Goal: Entertainment & Leisure: Consume media (video, audio)

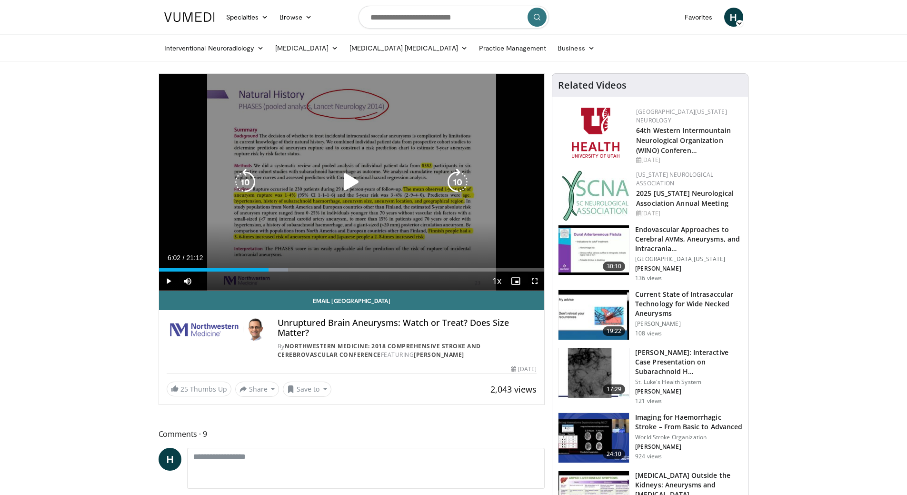
click at [345, 187] on icon "Video Player" at bounding box center [351, 182] width 27 height 27
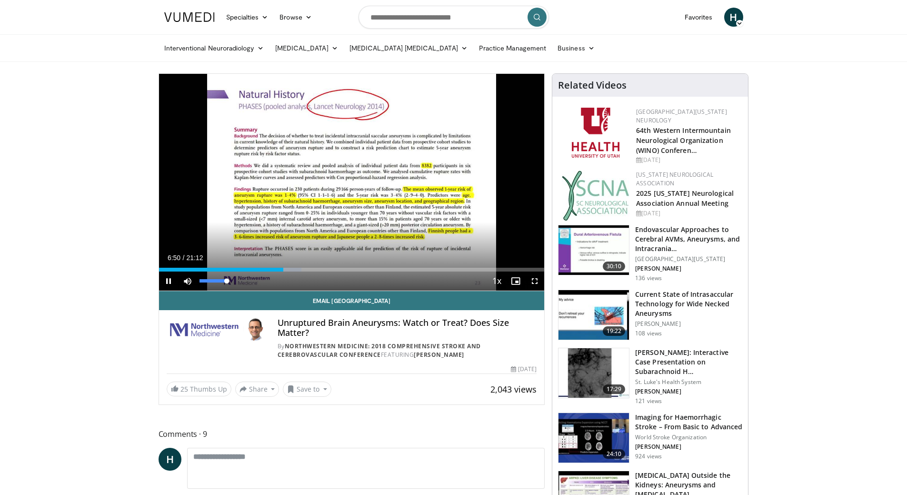
drag, startPoint x: 226, startPoint y: 280, endPoint x: 233, endPoint y: 281, distance: 7.3
click at [233, 281] on div "Mute 100%" at bounding box center [211, 280] width 67 height 19
click at [538, 280] on span "Video Player" at bounding box center [534, 280] width 19 height 19
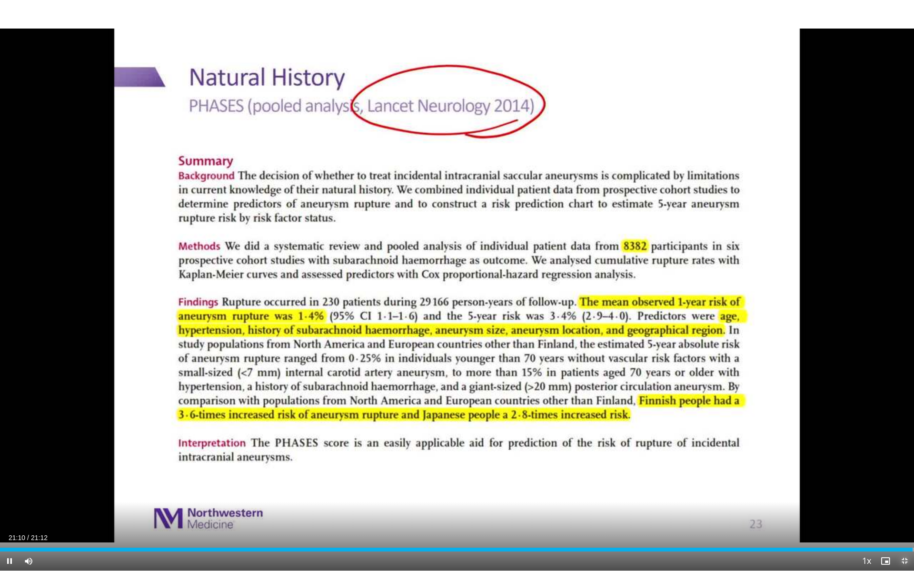
click at [905, 494] on span "Video Player" at bounding box center [904, 561] width 19 height 19
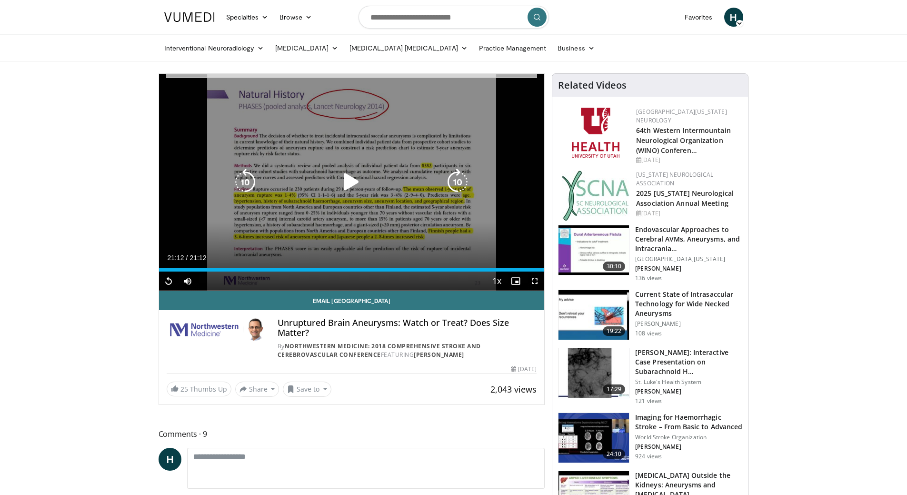
click at [362, 181] on icon "Video Player" at bounding box center [351, 182] width 27 height 27
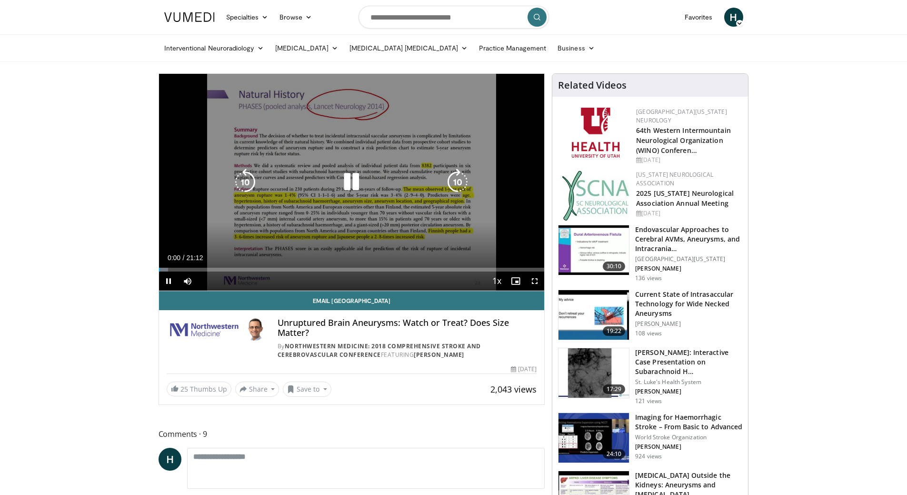
click at [353, 181] on icon "Video Player" at bounding box center [351, 182] width 27 height 27
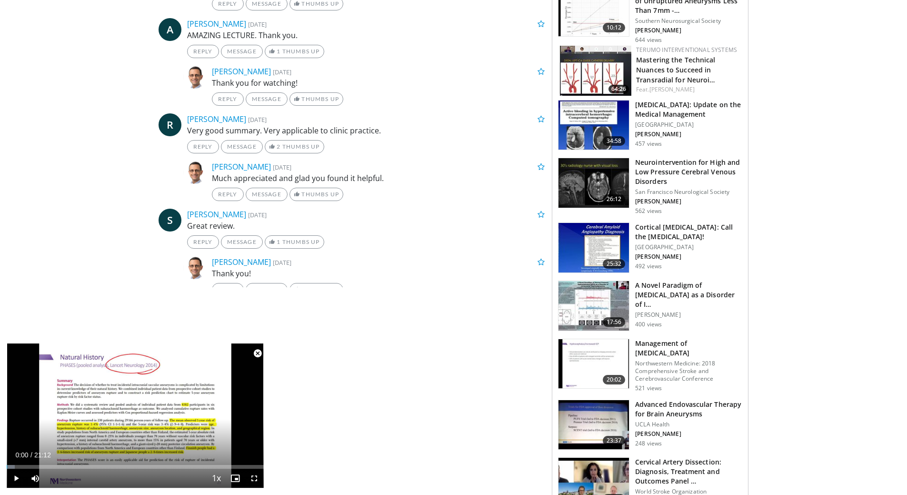
scroll to position [714, 0]
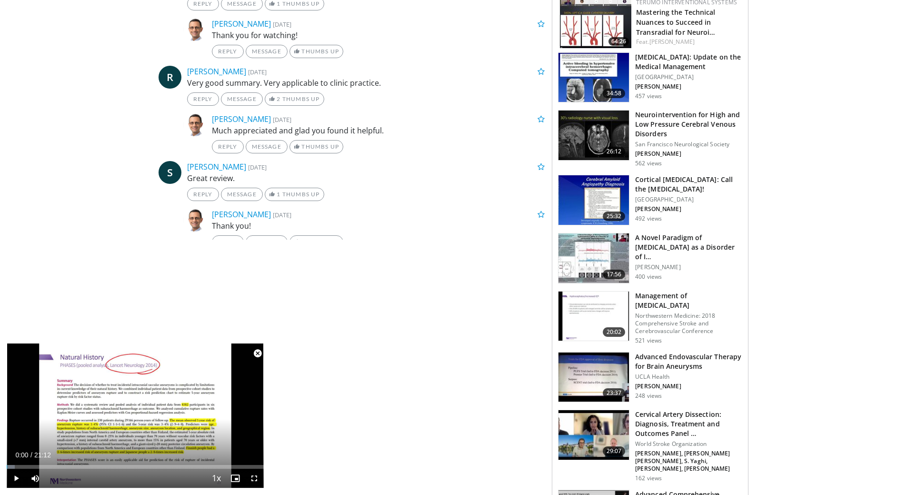
click at [580, 314] on img at bounding box center [594, 316] width 70 height 50
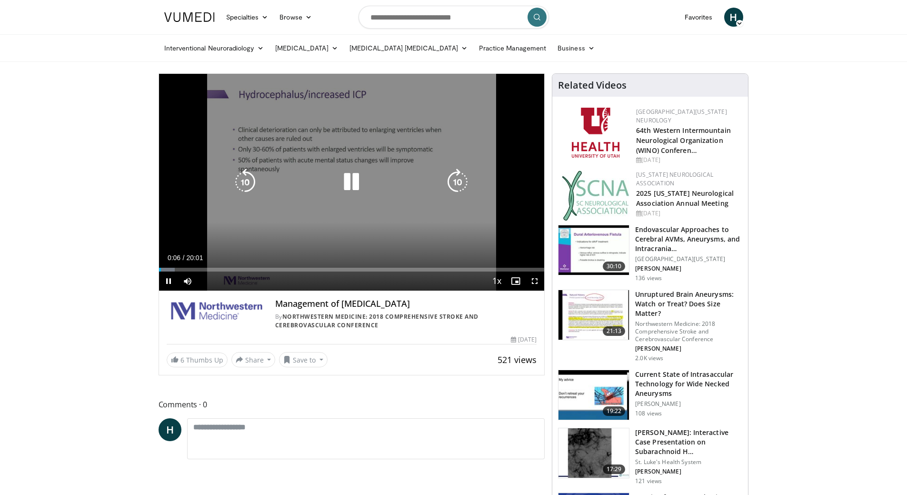
click at [352, 182] on icon "Video Player" at bounding box center [351, 182] width 27 height 27
